Goal: Task Accomplishment & Management: Complete application form

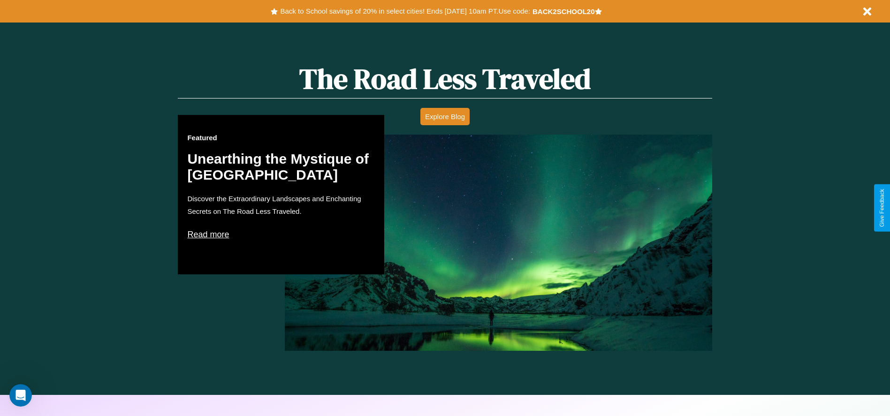
scroll to position [1345, 0]
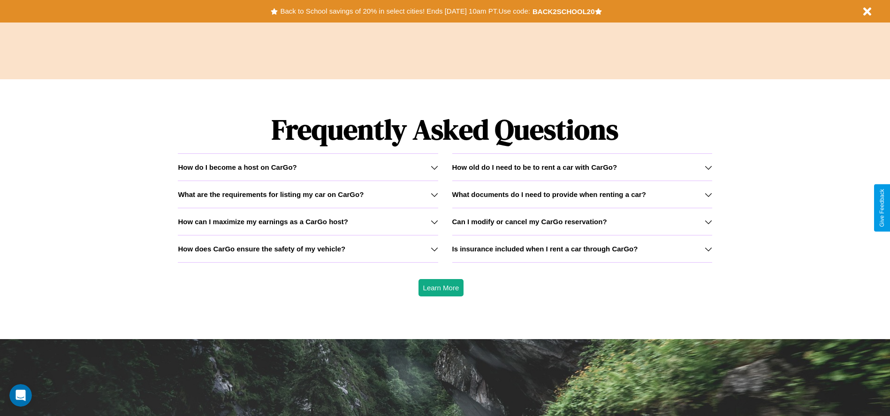
click at [308, 167] on div "How do I become a host on CarGo?" at bounding box center [308, 167] width 260 height 8
click at [581, 194] on h3 "What documents do I need to provide when renting a car?" at bounding box center [549, 194] width 194 height 8
click at [434, 249] on icon at bounding box center [434, 249] width 8 height 8
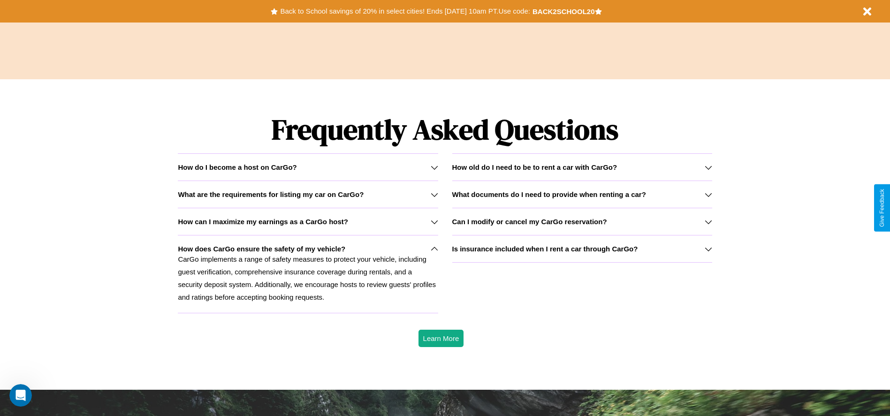
click at [308, 194] on h3 "What are the requirements for listing my car on CarGo?" at bounding box center [271, 194] width 186 height 8
click at [308, 221] on h3 "How can I maximize my earnings as a CarGo host?" at bounding box center [263, 222] width 170 height 8
click at [434, 167] on icon at bounding box center [434, 168] width 8 height 8
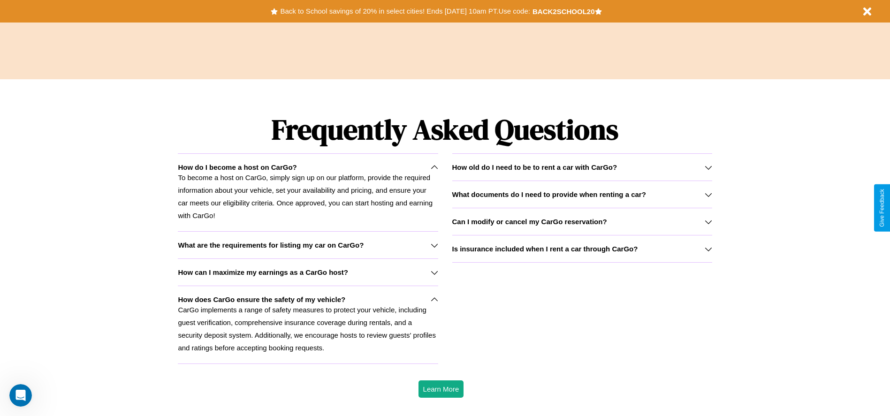
click at [581, 221] on h3 "Can I modify or cancel my CarGo reservation?" at bounding box center [529, 222] width 155 height 8
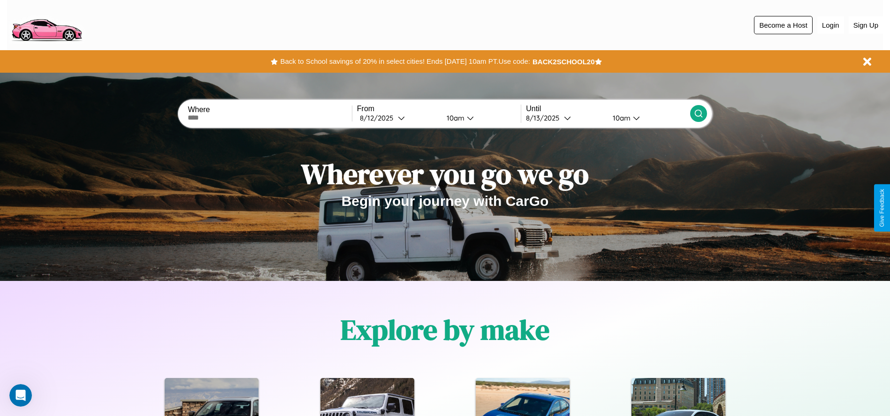
click at [783, 25] on button "Become a Host" at bounding box center [783, 25] width 59 height 18
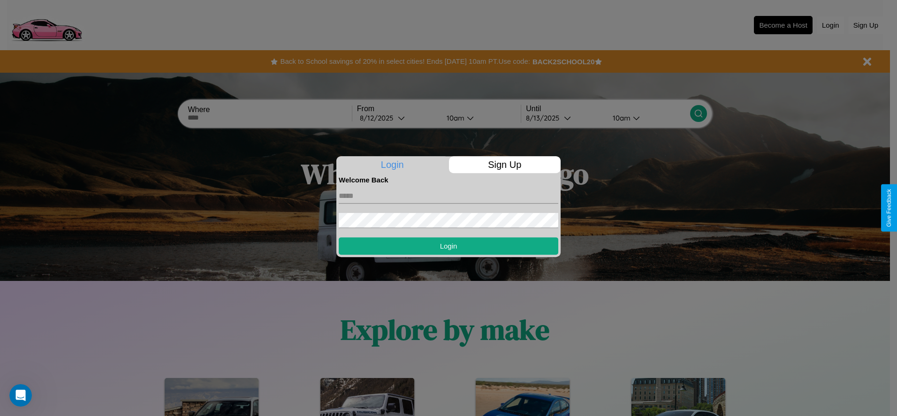
click at [504, 165] on p "Sign Up" at bounding box center [505, 164] width 112 height 17
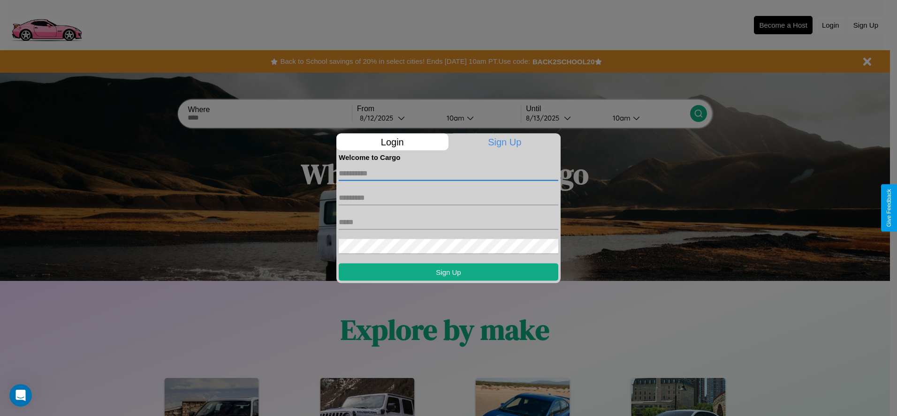
click at [448, 173] on input "text" at bounding box center [448, 173] width 219 height 15
type input "****"
click at [448, 197] on input "text" at bounding box center [448, 197] width 219 height 15
type input "******"
click at [448, 222] on input "text" at bounding box center [448, 221] width 219 height 15
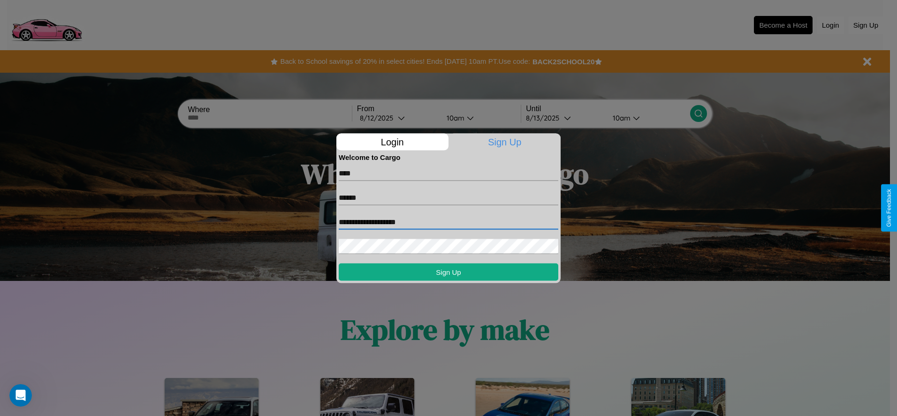
type input "**********"
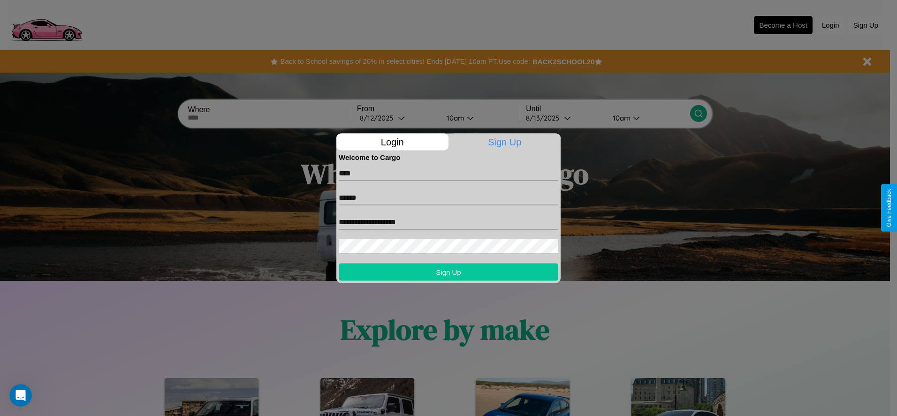
click at [448, 272] on button "Sign Up" at bounding box center [448, 271] width 219 height 17
